Goal: Information Seeking & Learning: Learn about a topic

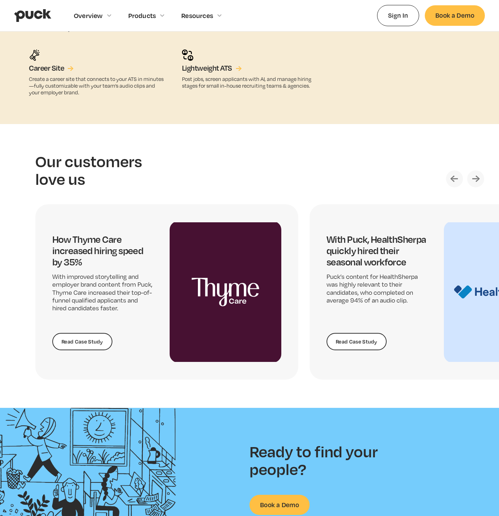
scroll to position [1305, 0]
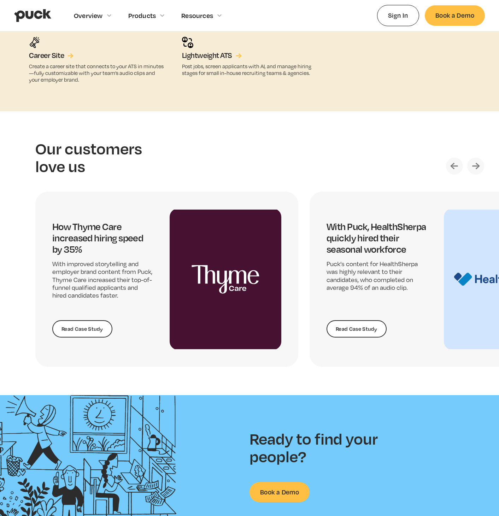
click at [477, 161] on img "Next slide" at bounding box center [475, 166] width 17 height 17
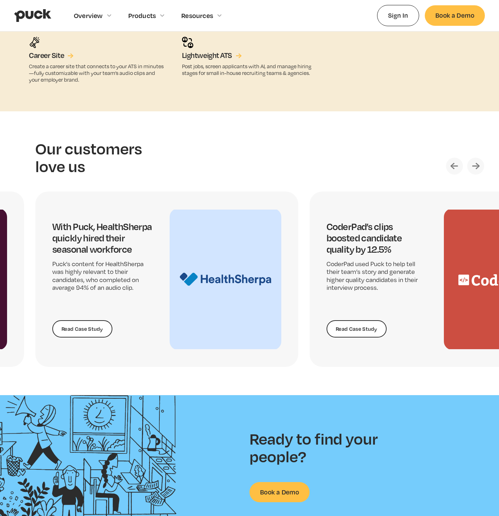
click at [477, 161] on img "Next slide" at bounding box center [475, 166] width 17 height 17
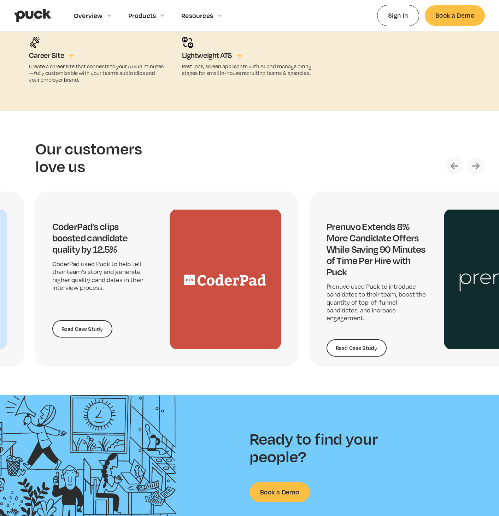
click at [477, 161] on img "Next slide" at bounding box center [475, 166] width 17 height 17
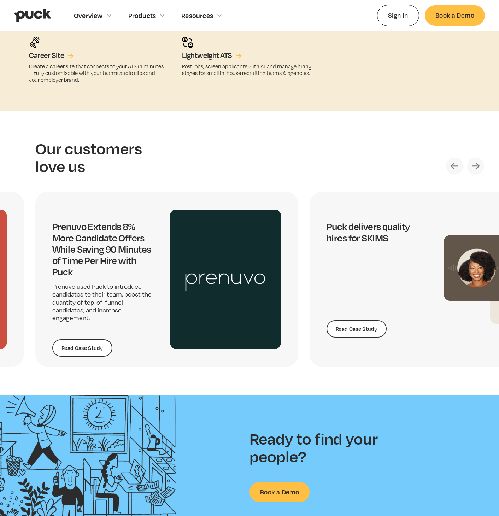
click at [477, 161] on img "Next slide" at bounding box center [475, 166] width 17 height 17
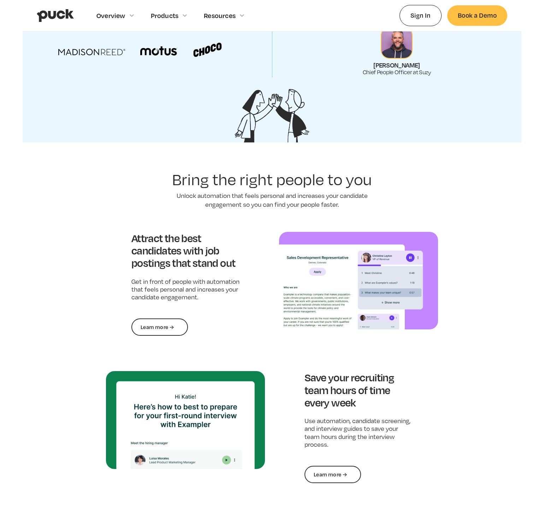
scroll to position [0, 0]
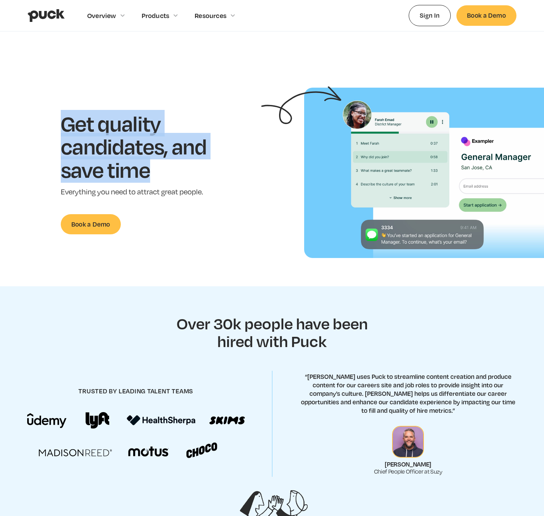
drag, startPoint x: 158, startPoint y: 173, endPoint x: 274, endPoint y: 158, distance: 116.5
click at [54, 115] on div "Get quality candidates, and save time Everything you need to attract great peop…" at bounding box center [144, 173] width 267 height 123
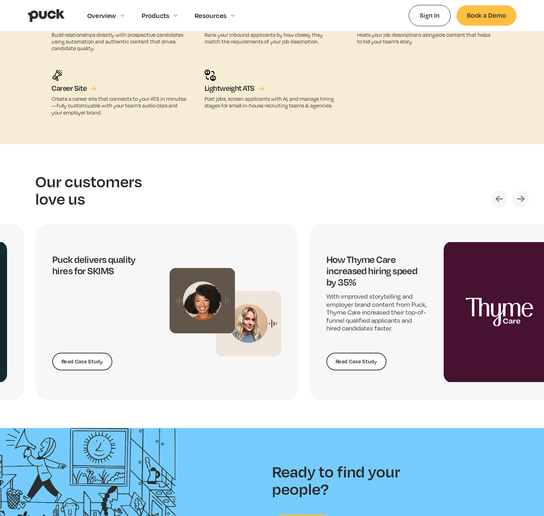
scroll to position [1513, 0]
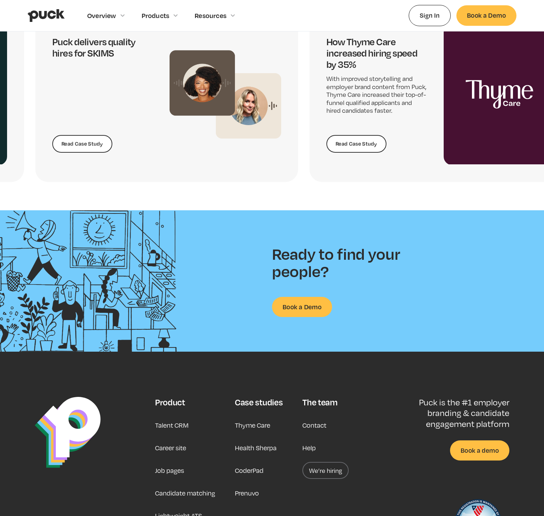
click at [303, 254] on h2 "Ready to find your people?" at bounding box center [342, 262] width 141 height 35
copy h2 "Ready to find your people?"
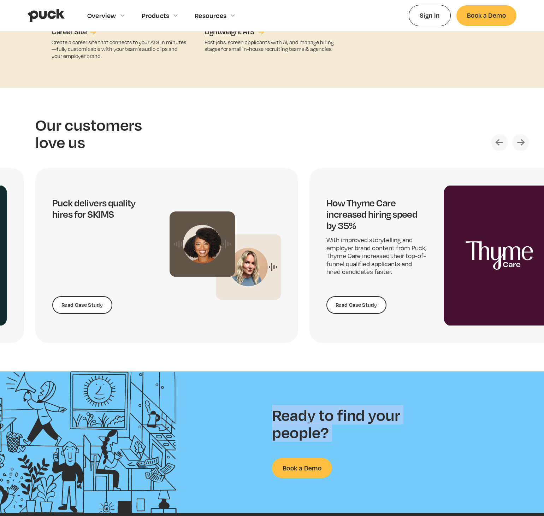
scroll to position [1423, 0]
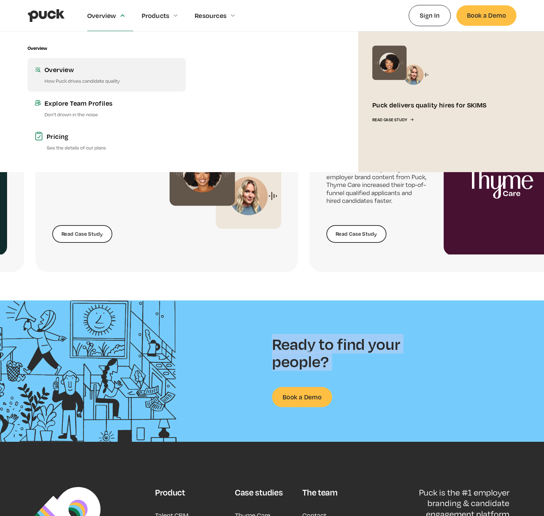
click at [95, 70] on div "Overview" at bounding box center [112, 69] width 134 height 9
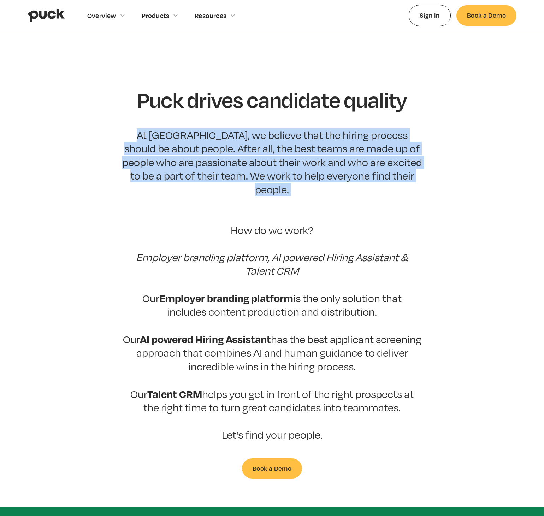
drag, startPoint x: 127, startPoint y: 128, endPoint x: 437, endPoint y: 195, distance: 317.1
click at [437, 195] on section "Puck drives candidate quality At Puck, we believe that the hiring process shoul…" at bounding box center [272, 283] width 544 height 391
copy p "At Puck, we believe that the hiring process should be about people. After all, …"
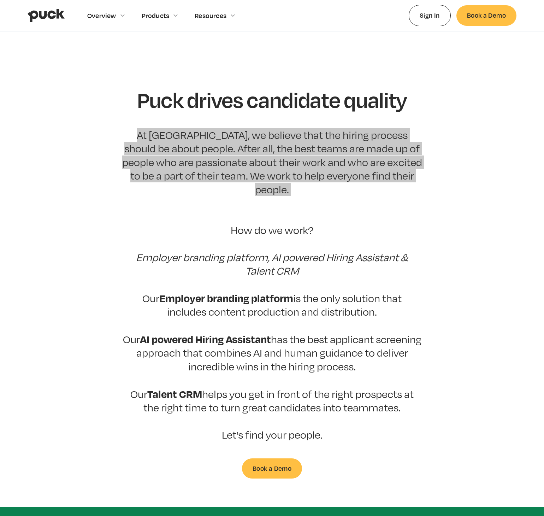
scroll to position [3, 0]
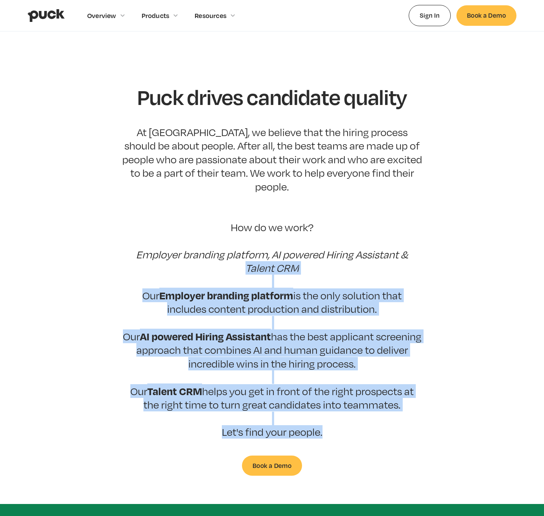
drag, startPoint x: 328, startPoint y: 425, endPoint x: 125, endPoint y: 254, distance: 265.7
click at [125, 254] on div "Puck drives candidate quality At Puck, we believe that the hiring process shoul…" at bounding box center [272, 280] width 301 height 391
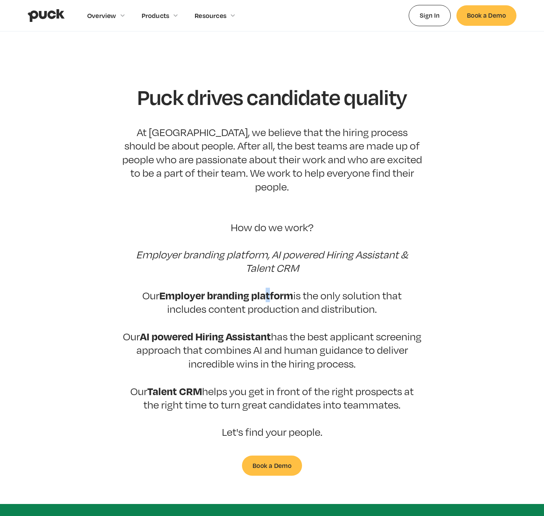
click at [267, 288] on strong "Employer branding platform" at bounding box center [226, 295] width 134 height 14
click at [343, 269] on p "At Puck, we believe that the hiring process should be about people. After all, …" at bounding box center [272, 282] width 301 height 313
drag, startPoint x: 392, startPoint y: 386, endPoint x: 112, endPoint y: 283, distance: 298.8
click at [100, 276] on section "Puck drives candidate quality At Puck, we believe that the hiring process shoul…" at bounding box center [272, 280] width 544 height 391
click at [388, 416] on p "At Puck, we believe that the hiring process should be about people. After all, …" at bounding box center [272, 282] width 301 height 313
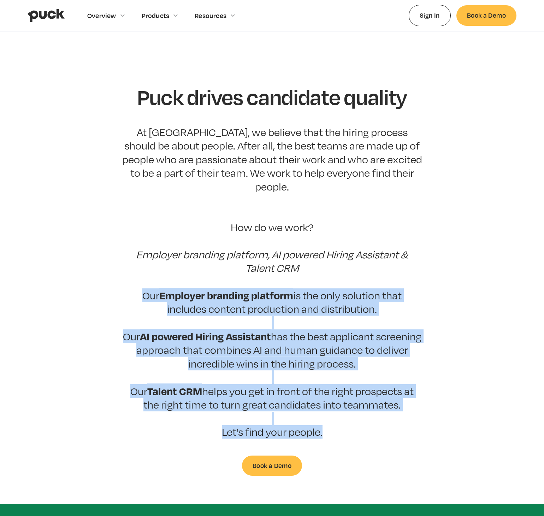
drag, startPoint x: 352, startPoint y: 415, endPoint x: 119, endPoint y: 281, distance: 268.8
click at [119, 281] on section "Puck drives candidate quality At Puck, we believe that the hiring process shoul…" at bounding box center [272, 280] width 544 height 391
copy p "Our Employer branding platform is the only solution that includes content produ…"
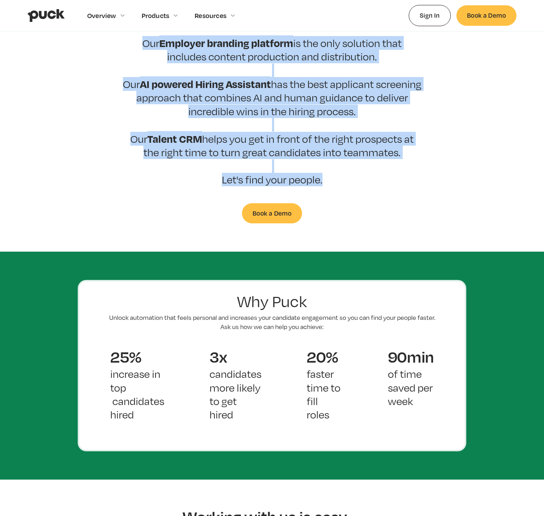
scroll to position [256, 0]
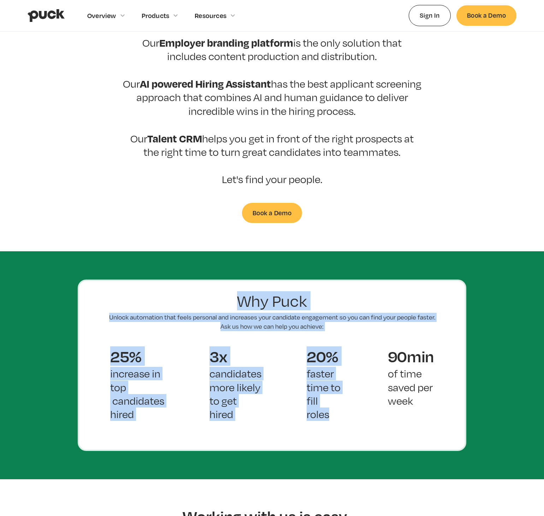
drag, startPoint x: 373, startPoint y: 419, endPoint x: 157, endPoint y: 266, distance: 264.5
click at [157, 280] on div "Why Puck Unlock automation that feels personal and increases your candidate eng…" at bounding box center [272, 365] width 389 height 171
click at [360, 297] on div "Why Puck Unlock automation that feels personal and increases your candidate eng…" at bounding box center [272, 365] width 389 height 171
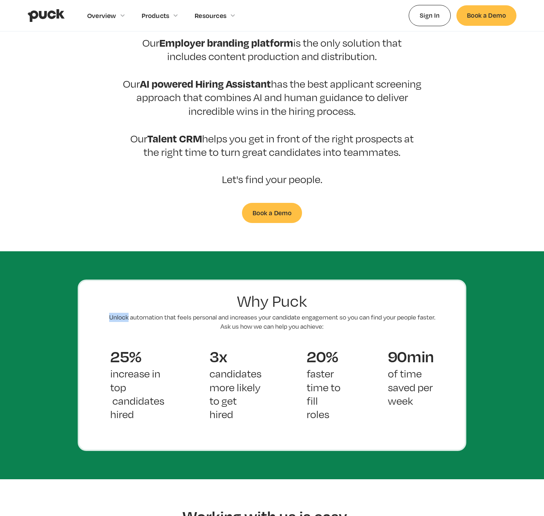
click at [360, 297] on div "Why Puck Unlock automation that feels personal and increases your candidate eng…" at bounding box center [272, 365] width 389 height 171
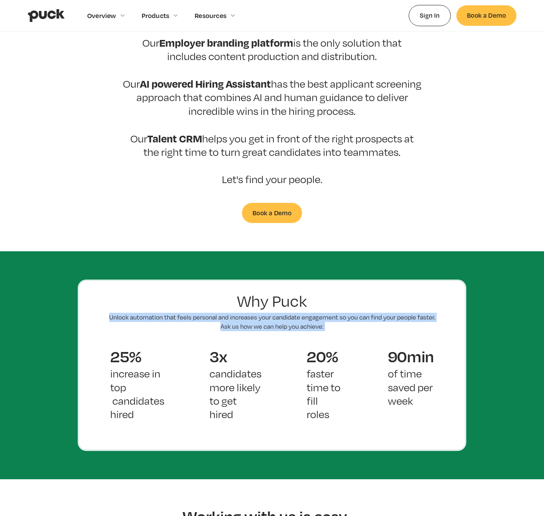
click at [360, 297] on div "Why Puck Unlock automation that feels personal and increases your candidate eng…" at bounding box center [272, 365] width 389 height 171
click at [324, 313] on p "Unlock automation that feels personal and increases your candidate engagement s…" at bounding box center [272, 322] width 332 height 18
drag, startPoint x: 434, startPoint y: 303, endPoint x: 104, endPoint y: 301, distance: 330.2
click at [104, 301] on div "Why Puck Unlock automation that feels personal and increases your candidate eng…" at bounding box center [272, 365] width 389 height 171
copy p "Unlock automation that feels personal and increases your candidate engagement s…"
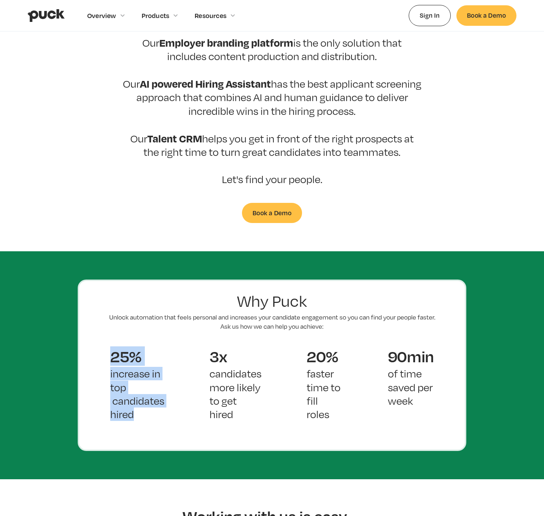
drag, startPoint x: 144, startPoint y: 407, endPoint x: 77, endPoint y: 340, distance: 94.5
click at [77, 340] on section "Why Puck Unlock automation that feels personal and increases your candidate eng…" at bounding box center [272, 365] width 544 height 228
copy div "25% increase in top candidates hired"
click at [280, 380] on div "3x candidates more likely to get hired" at bounding box center [235, 390] width 97 height 96
click at [243, 410] on div "3x candidates more likely to get hired" at bounding box center [235, 390] width 97 height 96
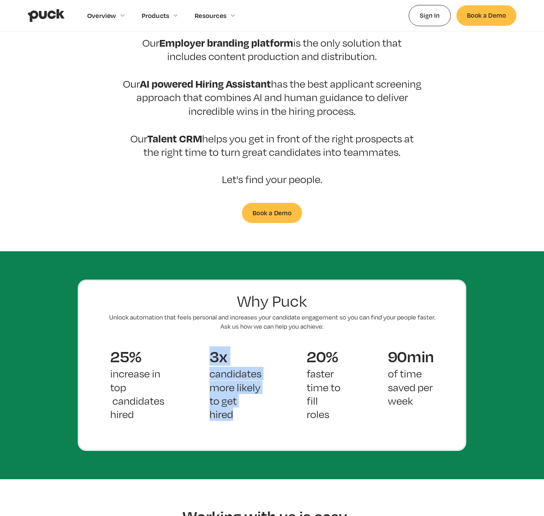
drag, startPoint x: 239, startPoint y: 395, endPoint x: 211, endPoint y: 331, distance: 69.8
click at [211, 342] on div "3x candidates more likely to get hired" at bounding box center [235, 390] width 97 height 96
copy div "3x candidates more likely to get hired"
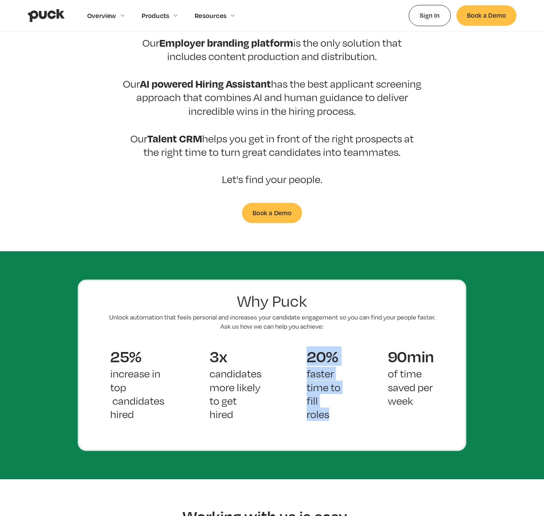
drag, startPoint x: 348, startPoint y: 405, endPoint x: 324, endPoint y: 343, distance: 66.8
click at [301, 342] on div "20% faster time to fill roles" at bounding box center [324, 390] width 81 height 96
copy div "20% faster time to fill roles"
click at [408, 402] on div "90min of time saved per week" at bounding box center [411, 383] width 91 height 82
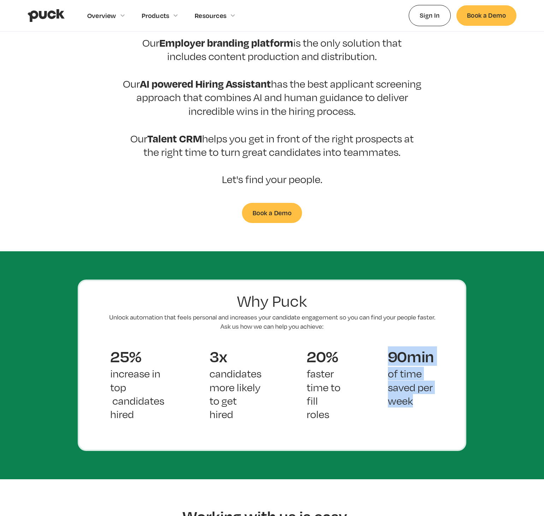
drag, startPoint x: 438, startPoint y: 388, endPoint x: 389, endPoint y: 344, distance: 65.9
click at [387, 344] on div "90min of time saved per week" at bounding box center [411, 383] width 91 height 82
copy div "90min of time saved per week"
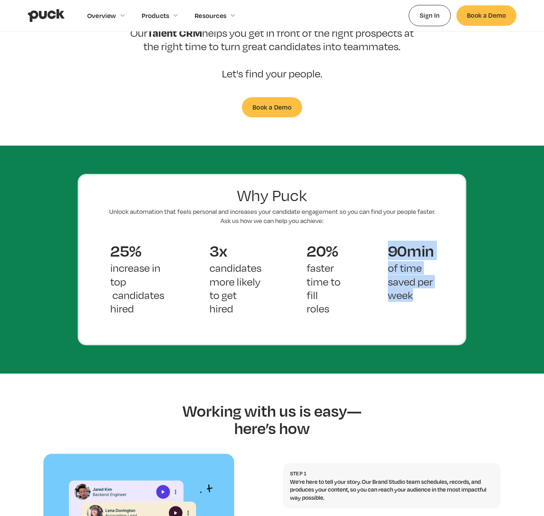
scroll to position [531, 0]
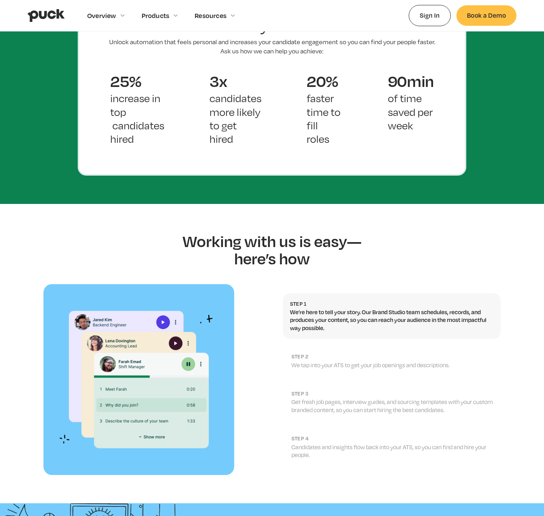
click at [419, 245] on section "Working with us is easy—here’s how Step 1 We’re here to tell your story. Our Br…" at bounding box center [272, 339] width 544 height 271
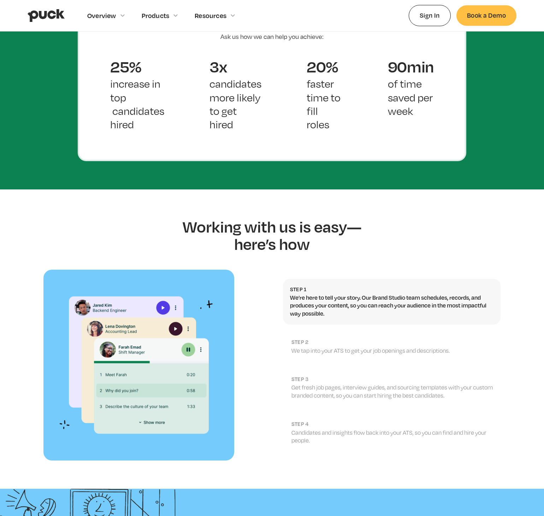
scroll to position [651, 0]
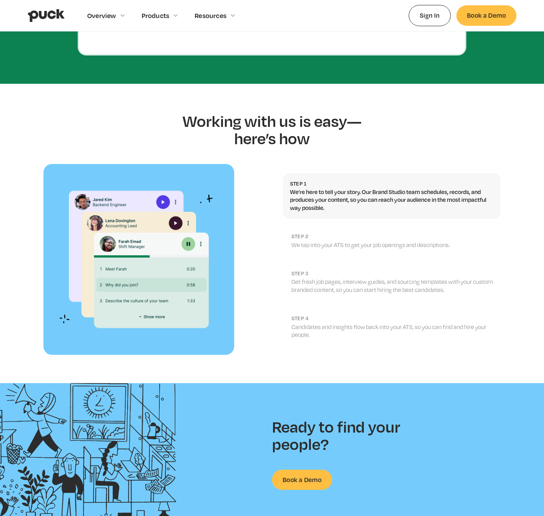
click at [427, 226] on link "step 2 We tap into your ATS to get your job openings and descriptions." at bounding box center [392, 241] width 218 height 30
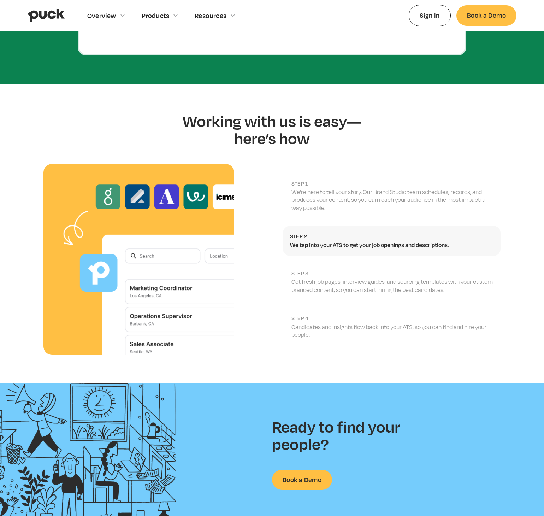
click at [436, 263] on link "step 3 Get fresh job pages, interview guides, and sourcing templates with your …" at bounding box center [392, 282] width 218 height 38
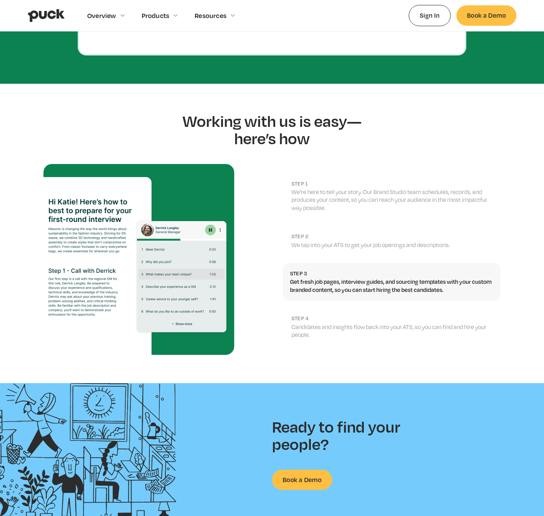
click at [437, 315] on h2 "step 4" at bounding box center [393, 318] width 202 height 7
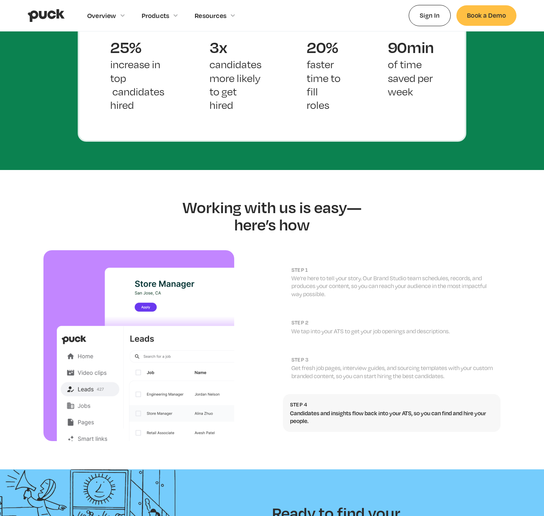
scroll to position [462, 0]
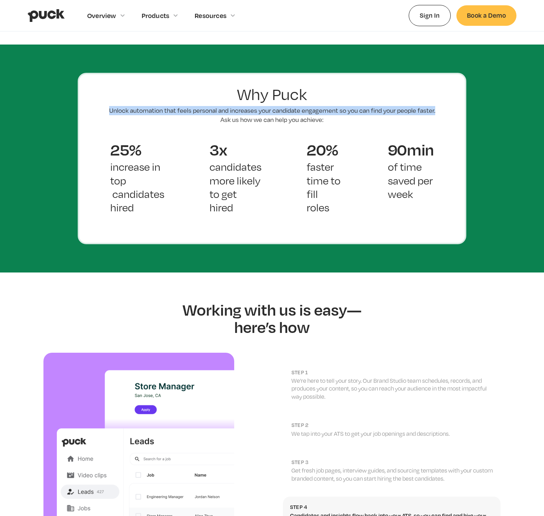
drag, startPoint x: 435, startPoint y: 97, endPoint x: 107, endPoint y: 92, distance: 328.1
click at [107, 106] on p "Unlock automation that feels personal and increases your candidate engagement s…" at bounding box center [272, 115] width 332 height 18
copy p "Unlock automation that feels personal and increases your candidate engagement s…"
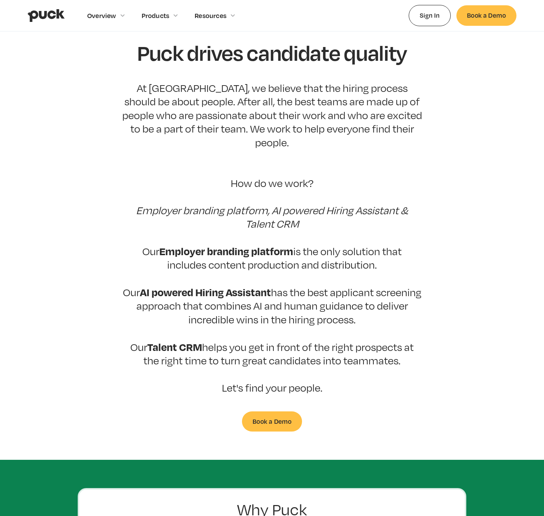
scroll to position [0, 0]
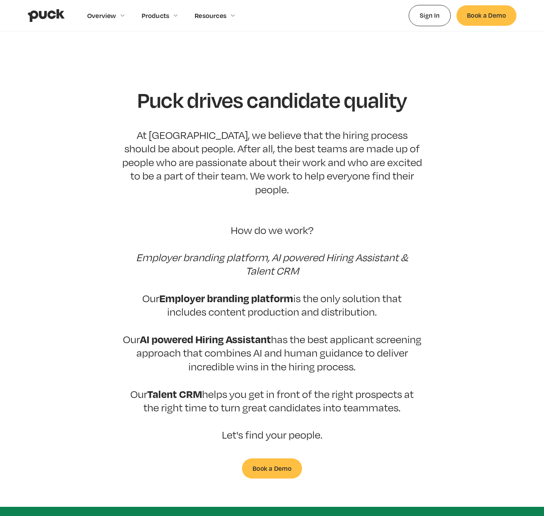
click at [298, 102] on h1 "Puck drives candidate quality" at bounding box center [272, 99] width 270 height 23
click at [282, 97] on h1 "Puck drives candidate quality" at bounding box center [272, 99] width 270 height 23
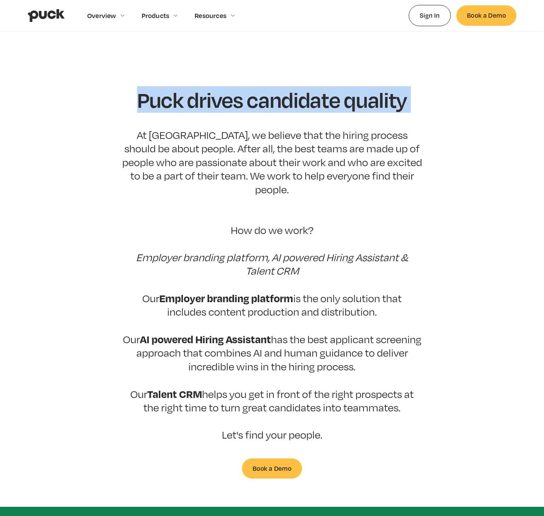
click at [282, 97] on h1 "Puck drives candidate quality" at bounding box center [272, 99] width 270 height 23
copy h1 "Puck drives candidate quality"
